Goal: Information Seeking & Learning: Learn about a topic

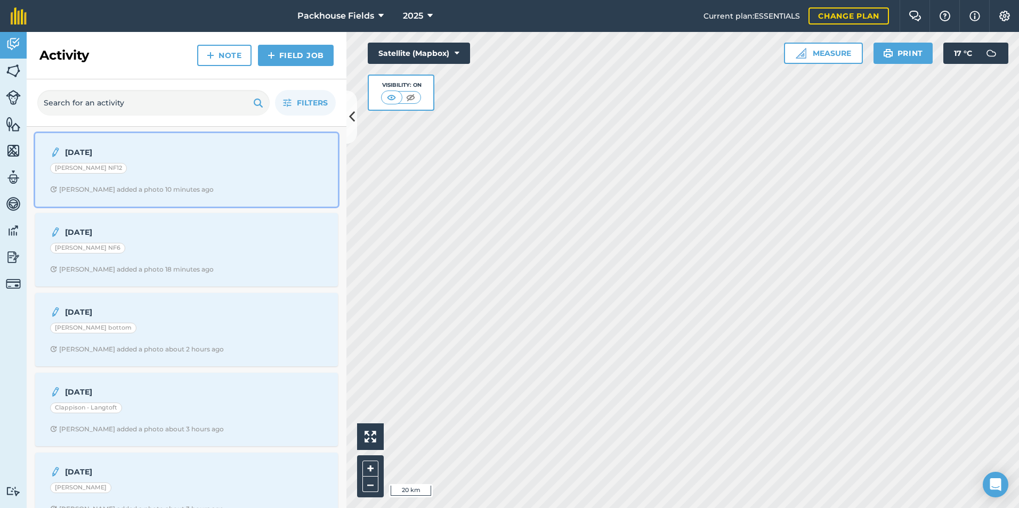
click at [203, 170] on div "[PERSON_NAME] NF12" at bounding box center [186, 170] width 273 height 14
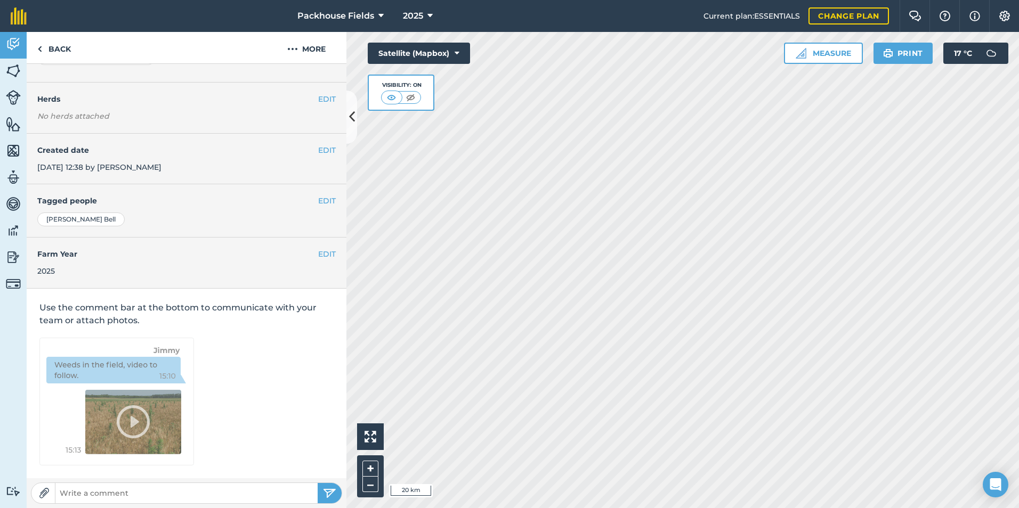
scroll to position [60, 0]
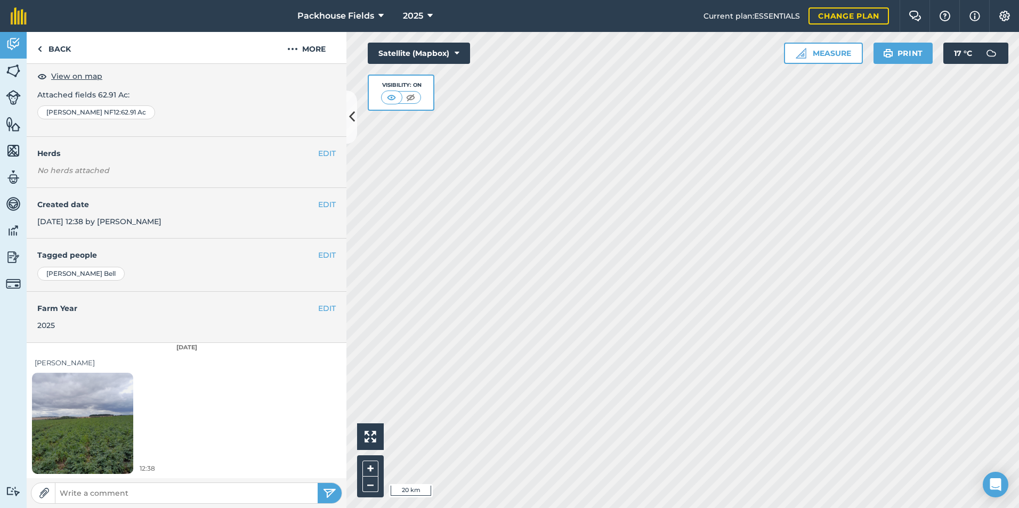
click at [115, 421] on img at bounding box center [82, 423] width 101 height 135
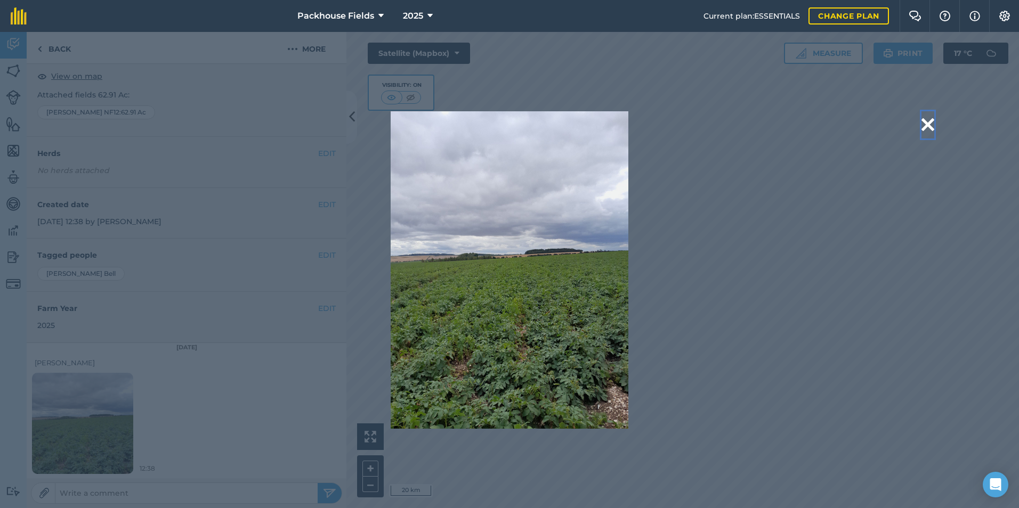
click at [927, 125] on button at bounding box center [927, 124] width 13 height 27
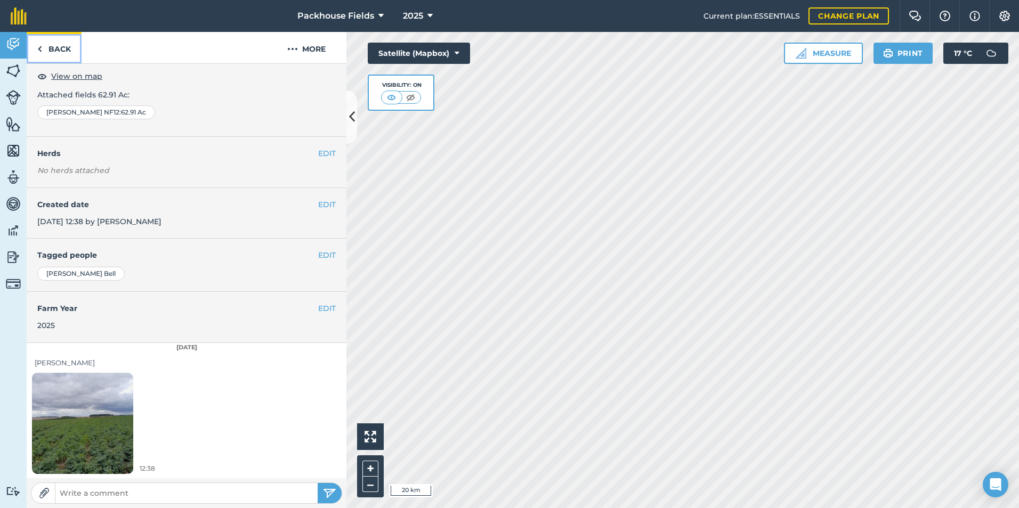
click at [63, 55] on link "Back" at bounding box center [54, 47] width 55 height 31
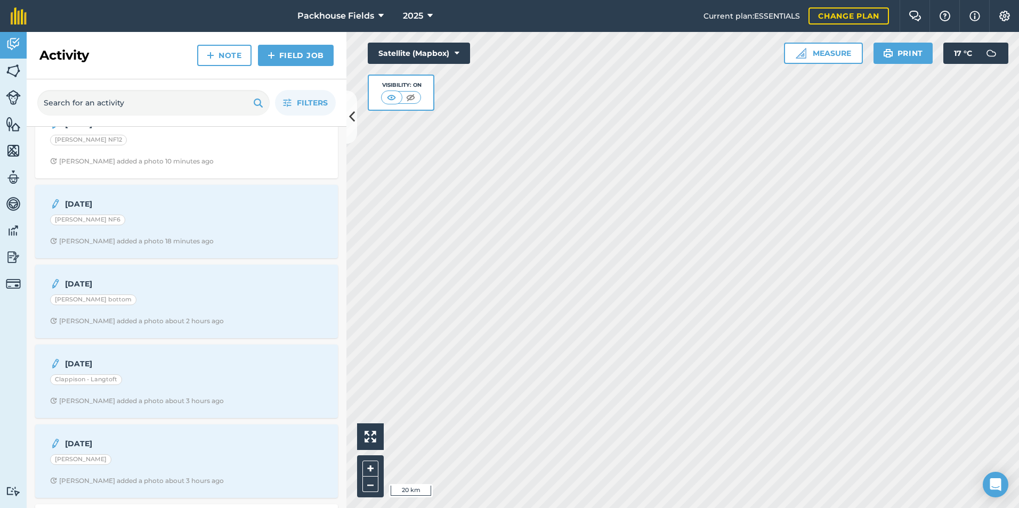
scroll to position [53, 0]
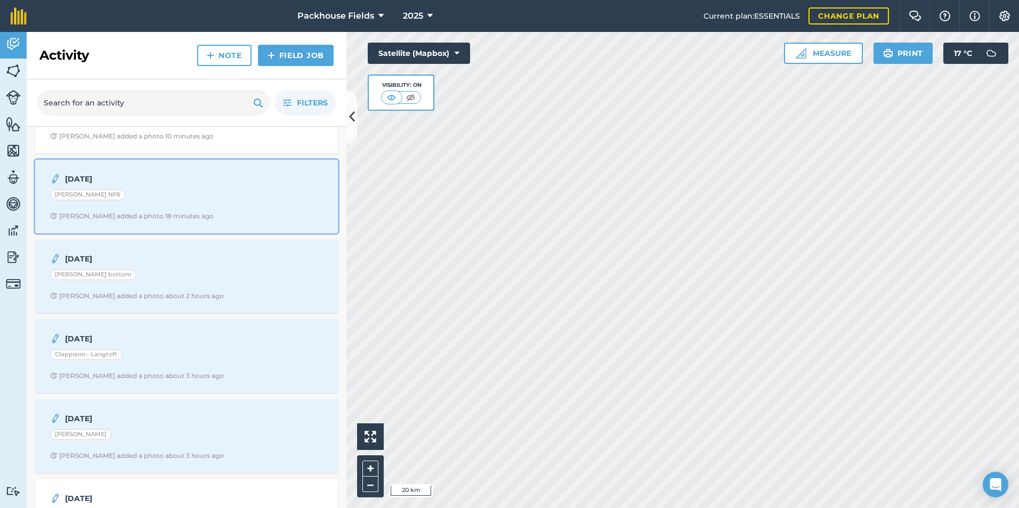
click at [146, 187] on div "21.8.25 Fisher NF6 Alice B added a photo 18 minutes ago" at bounding box center [187, 196] width 290 height 61
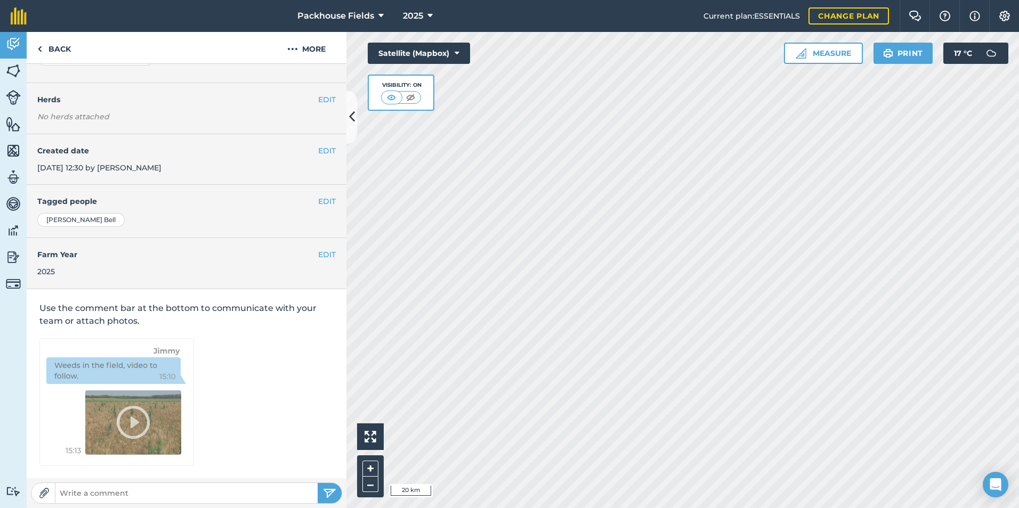
scroll to position [60, 0]
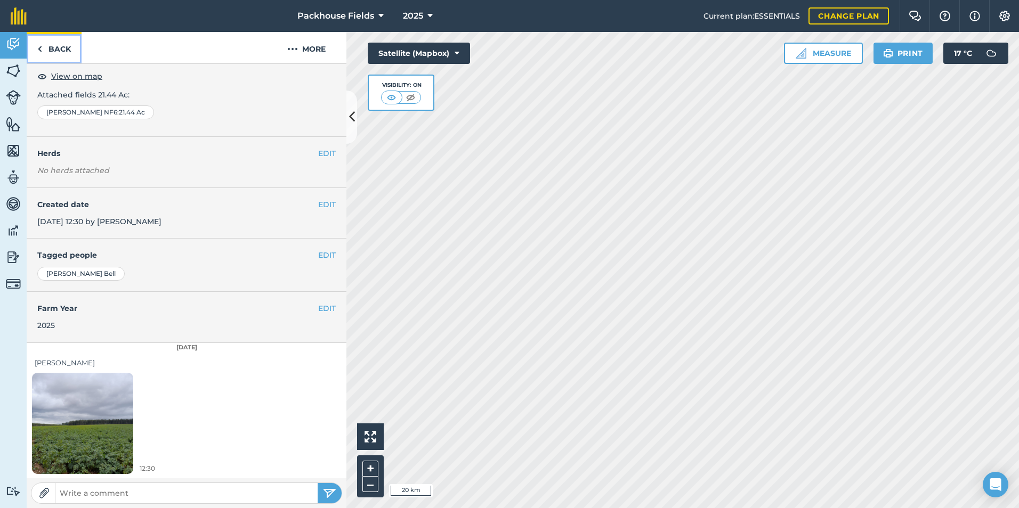
click at [69, 50] on link "Back" at bounding box center [54, 47] width 55 height 31
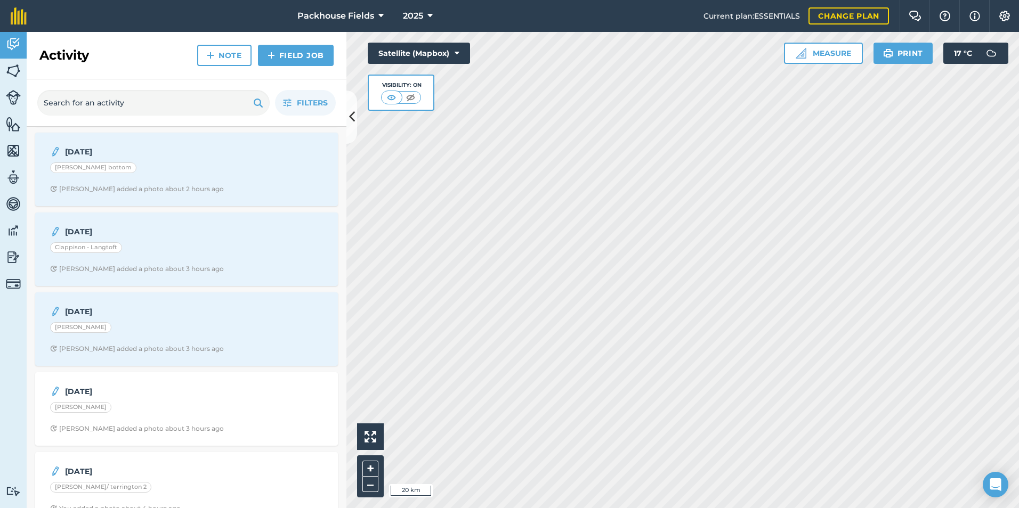
scroll to position [160, 0]
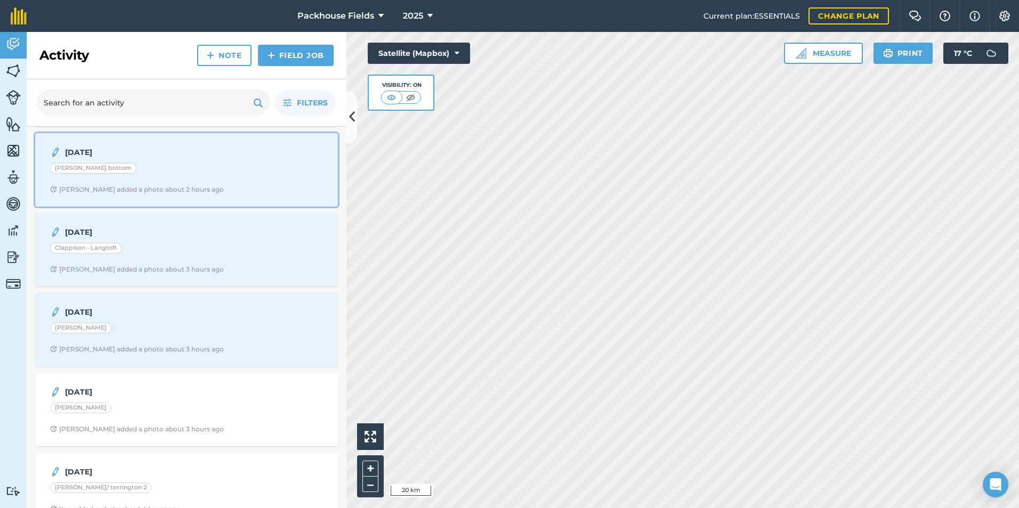
click at [187, 170] on div "[PERSON_NAME] bottom" at bounding box center [186, 170] width 273 height 14
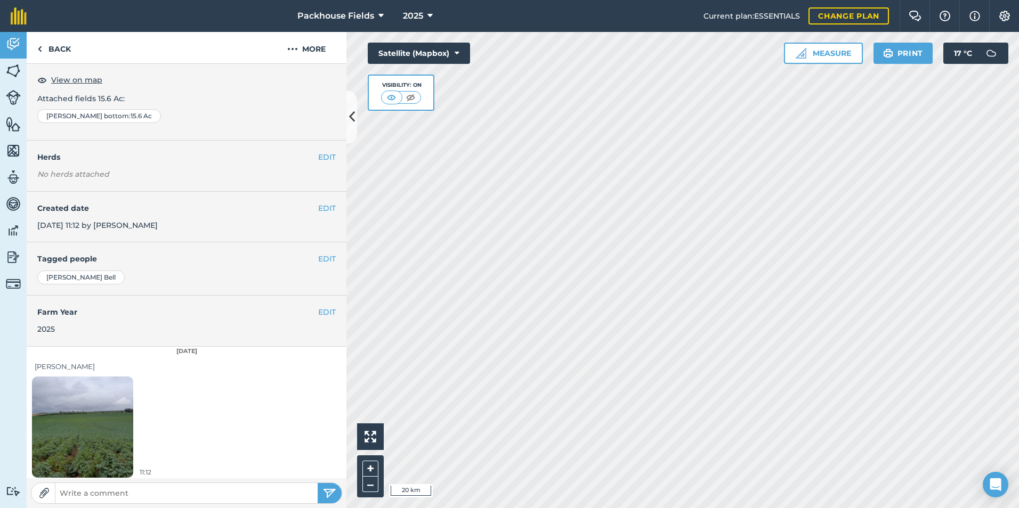
scroll to position [60, 0]
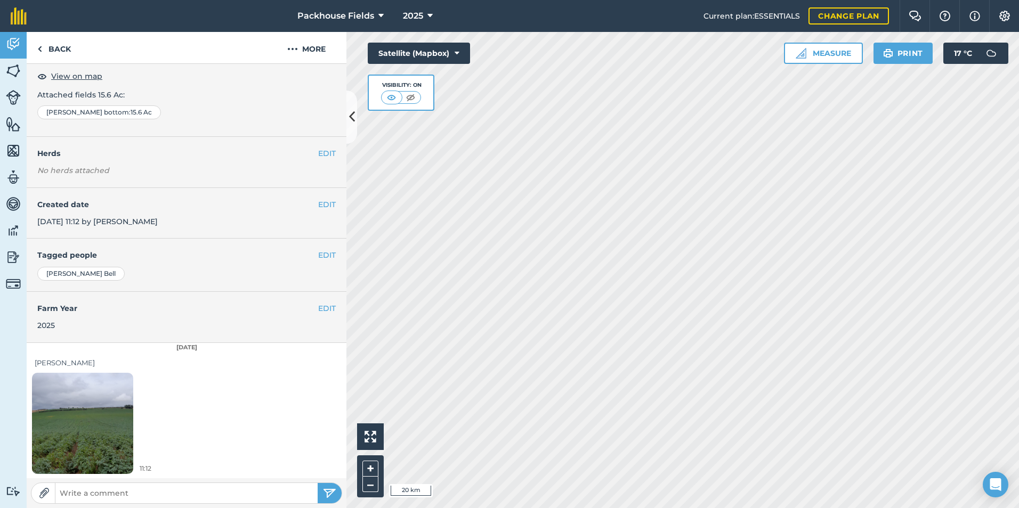
click at [91, 433] on img at bounding box center [82, 423] width 101 height 135
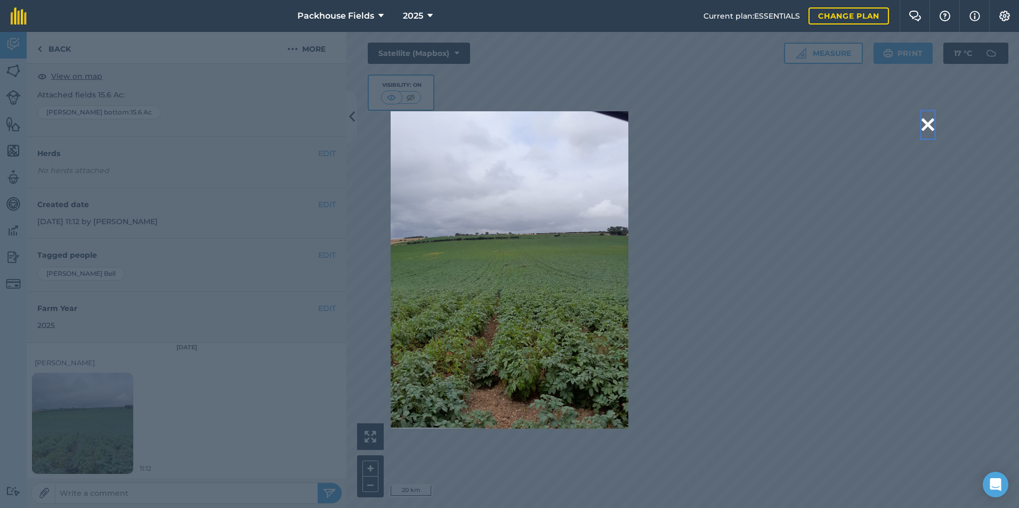
click at [929, 126] on button at bounding box center [927, 124] width 13 height 27
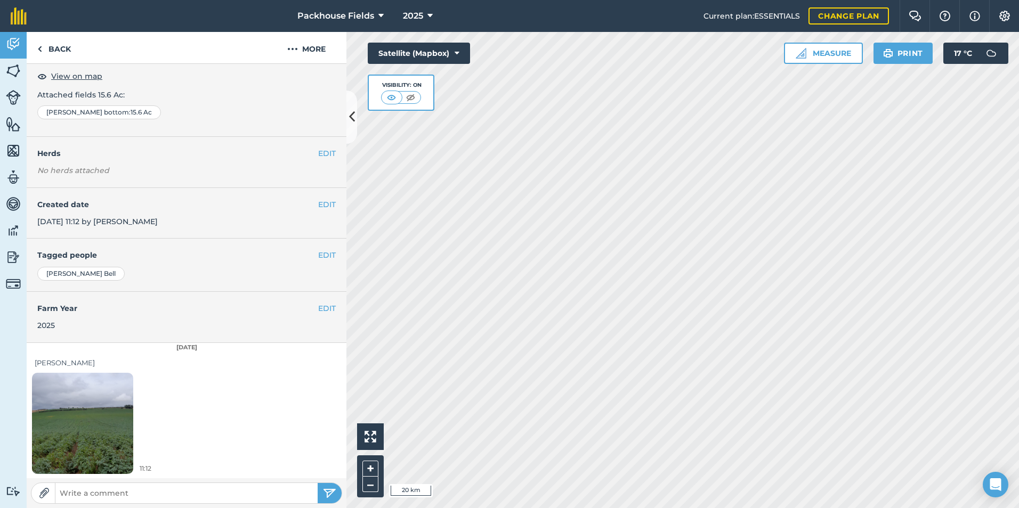
click at [56, 435] on img at bounding box center [82, 423] width 101 height 135
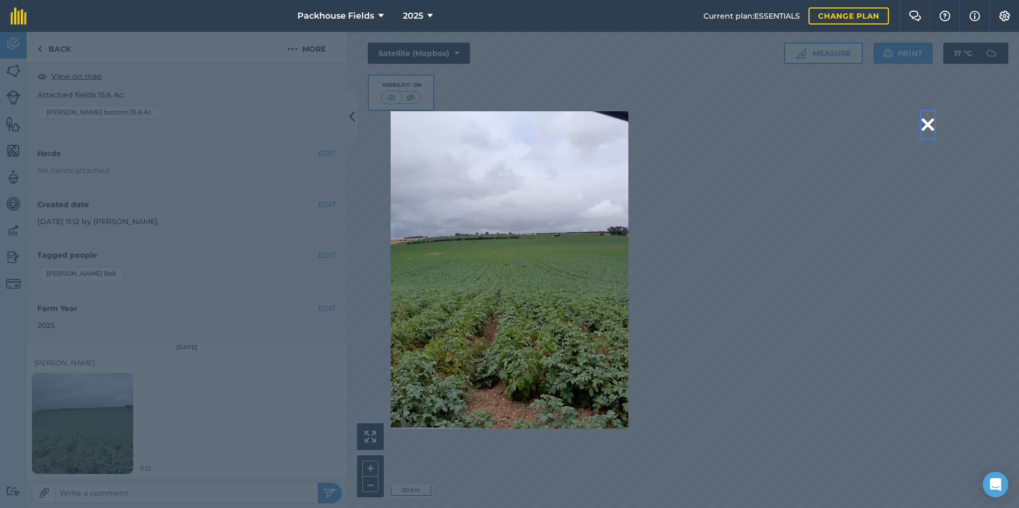
click at [929, 122] on button at bounding box center [927, 124] width 13 height 27
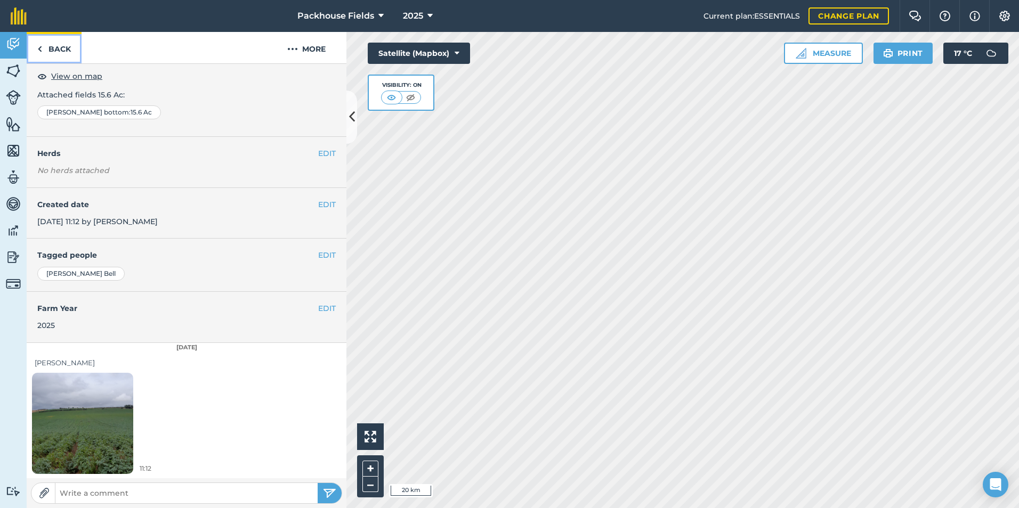
click at [75, 56] on link "Back" at bounding box center [54, 47] width 55 height 31
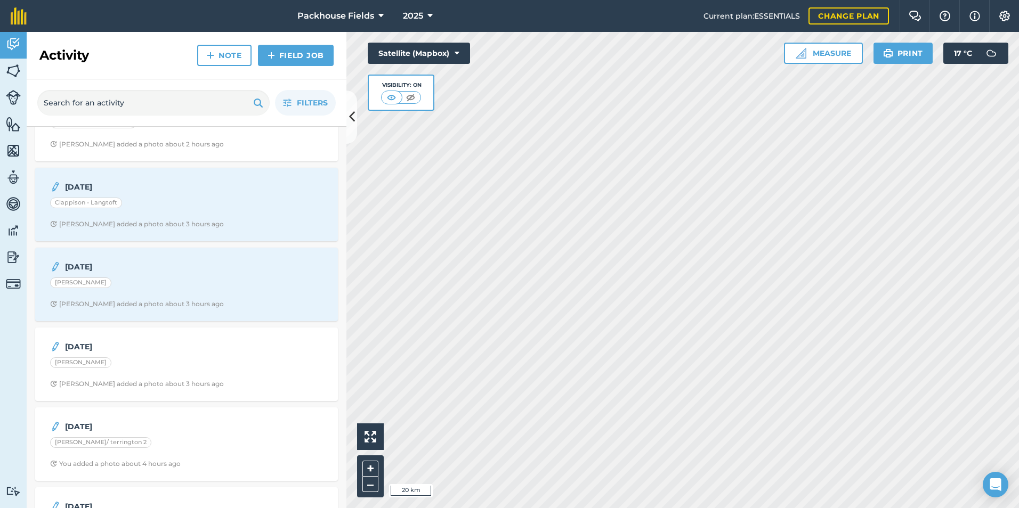
scroll to position [213, 0]
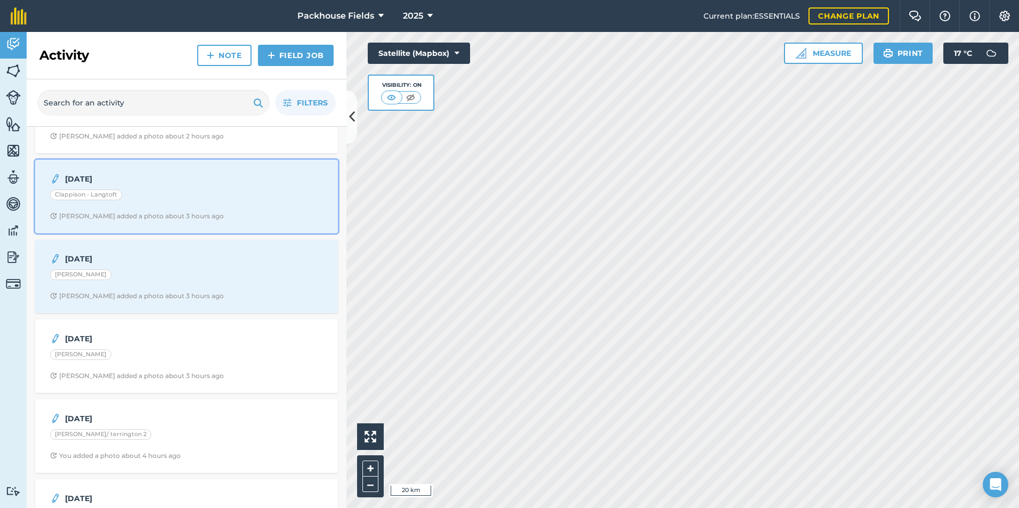
click at [213, 193] on div "Clappison - Langtoft" at bounding box center [186, 197] width 273 height 14
